Goal: Information Seeking & Learning: Learn about a topic

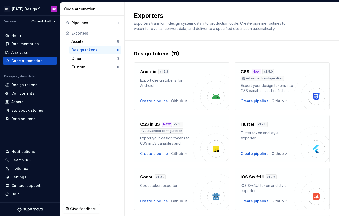
scroll to position [171, 0]
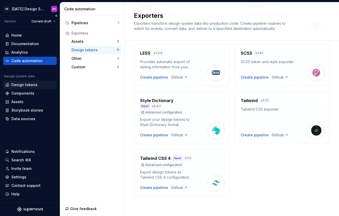
click at [29, 84] on div "Design tokens" at bounding box center [24, 84] width 26 height 5
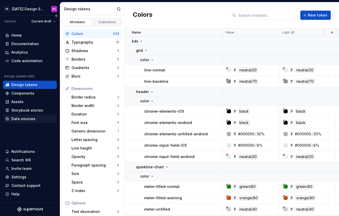
click at [31, 121] on div "Data sources" at bounding box center [23, 118] width 24 height 5
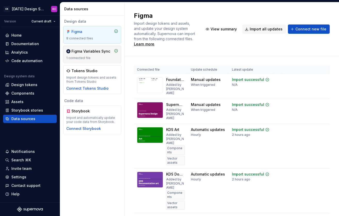
click at [98, 57] on div "1 connected file" at bounding box center [92, 58] width 52 height 4
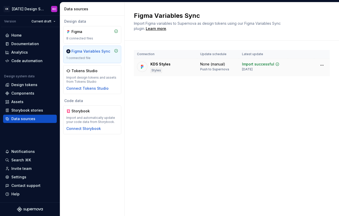
click at [158, 65] on div "KDS Styles" at bounding box center [160, 64] width 20 height 5
click at [104, 39] on div "8 connected files" at bounding box center [92, 38] width 52 height 4
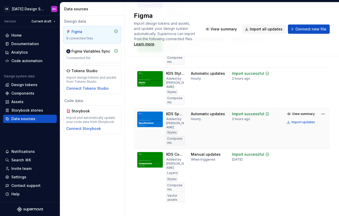
scroll to position [184, 0]
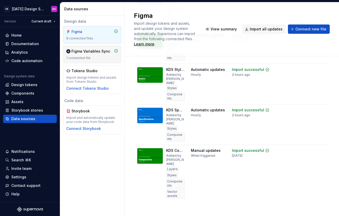
click at [99, 56] on div "1 connected file" at bounding box center [92, 58] width 52 height 4
